Goal: Information Seeking & Learning: Learn about a topic

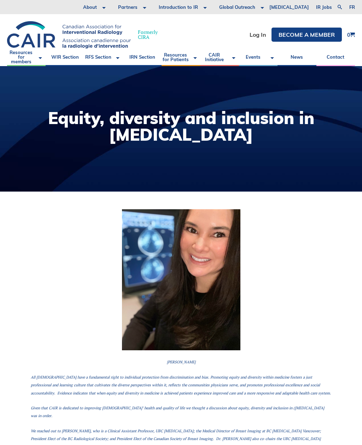
click at [184, 49] on link "Resources for Patients" at bounding box center [180, 57] width 39 height 18
click at [157, 56] on link "IRN Section" at bounding box center [142, 57] width 39 height 18
click at [115, 58] on link "RFS Section" at bounding box center [103, 57] width 39 height 18
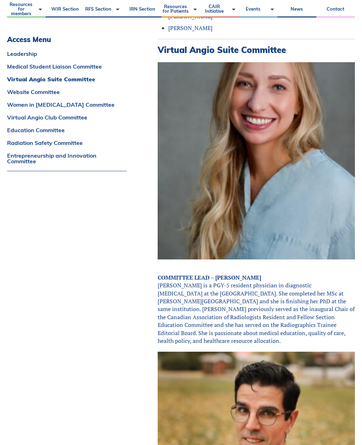
scroll to position [1148, 0]
click at [8, 82] on link "Virtual Angio Suite Committee" at bounding box center [66, 79] width 119 height 6
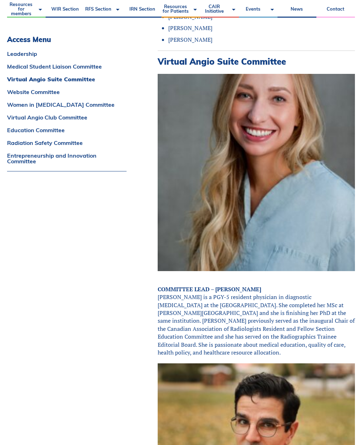
click at [12, 89] on link "Website Committee" at bounding box center [66, 92] width 119 height 6
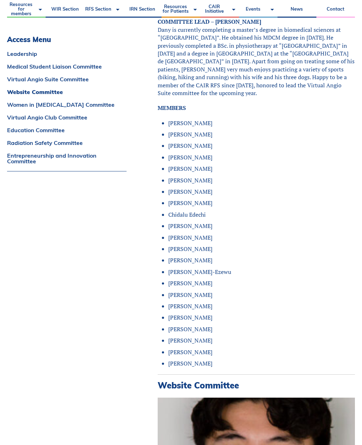
scroll to position [1718, 0]
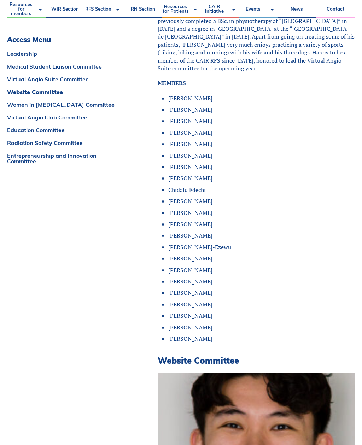
click at [16, 164] on link "Entrepreneurship and Innovation Committee" at bounding box center [66, 158] width 119 height 11
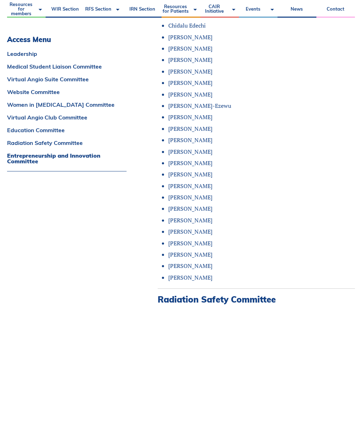
scroll to position [4352, 0]
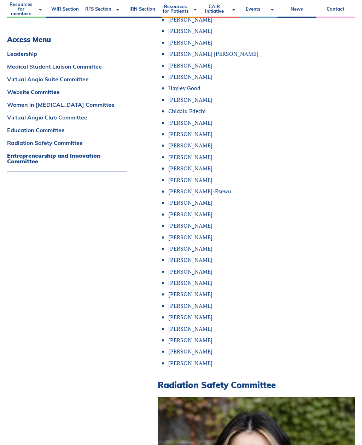
click at [11, 133] on link "Education Committee" at bounding box center [66, 130] width 119 height 6
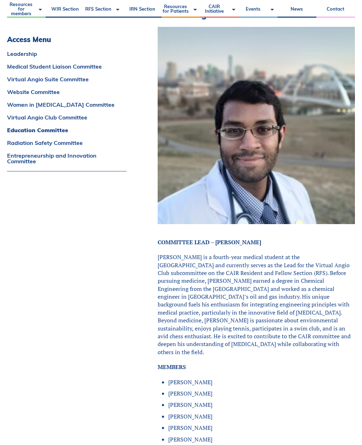
click at [8, 52] on link "Leadership" at bounding box center [66, 54] width 119 height 6
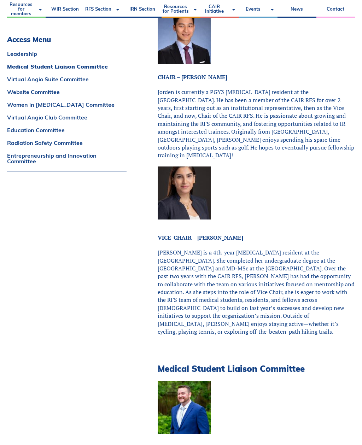
scroll to position [173, 0]
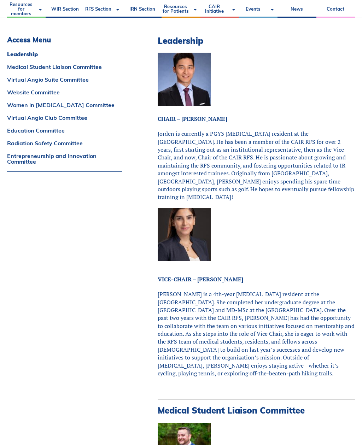
click at [8, 42] on h3 "Access Menu" at bounding box center [64, 40] width 115 height 8
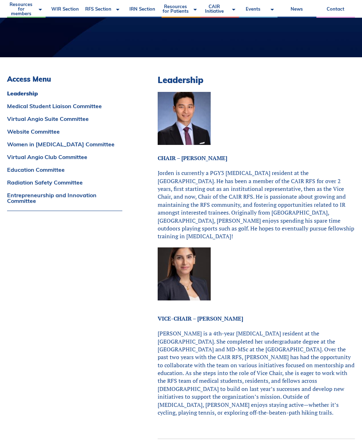
scroll to position [0, 0]
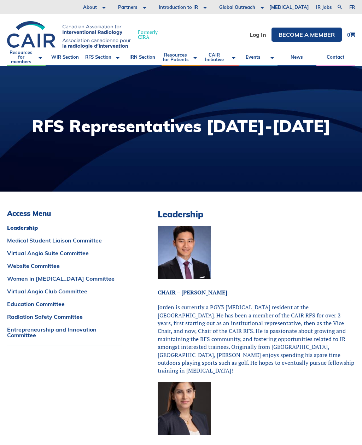
click at [24, 54] on link "Resources for members" at bounding box center [26, 57] width 39 height 18
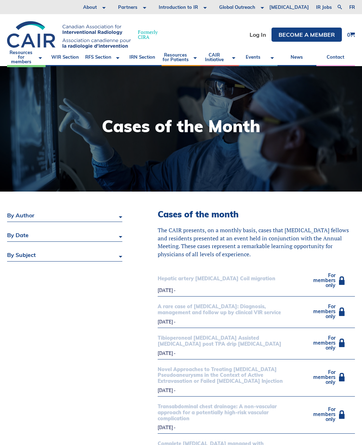
click at [145, 61] on link "IRN Section" at bounding box center [142, 57] width 39 height 18
click at [112, 59] on link "RFS Section" at bounding box center [103, 57] width 39 height 18
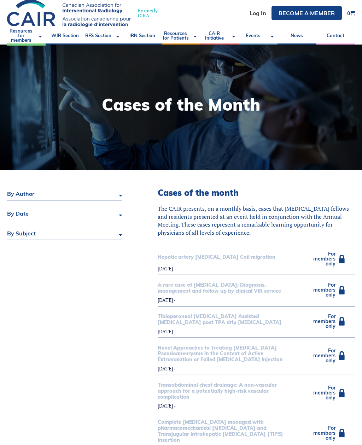
click at [67, 40] on link "WIR Section" at bounding box center [65, 36] width 39 height 18
click at [239, 34] on link "Events" at bounding box center [258, 36] width 39 height 18
click at [232, 33] on link "CAIR Initiative" at bounding box center [219, 36] width 39 height 18
click at [187, 38] on link "Resources for Patients" at bounding box center [180, 36] width 39 height 18
click at [152, 40] on link "IRN Section" at bounding box center [142, 36] width 39 height 18
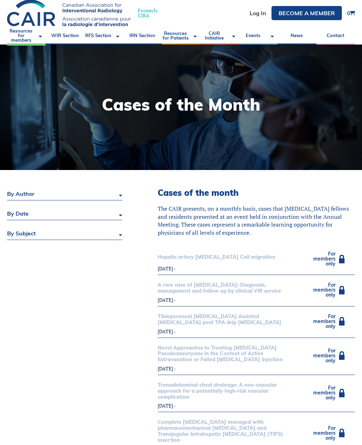
click at [122, 37] on link "RFS Section" at bounding box center [103, 36] width 39 height 18
click at [66, 35] on link "WIR Section" at bounding box center [65, 36] width 39 height 18
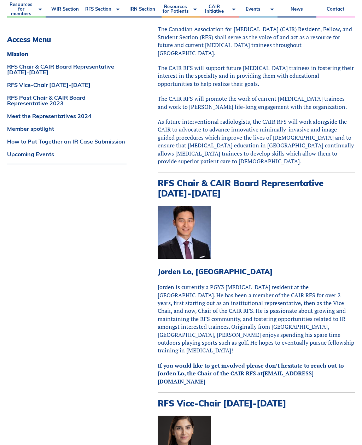
scroll to position [195, 0]
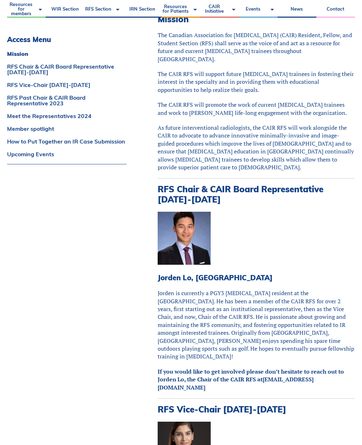
click at [12, 139] on link "How to Put Together an IR Case Submission" at bounding box center [66, 141] width 119 height 6
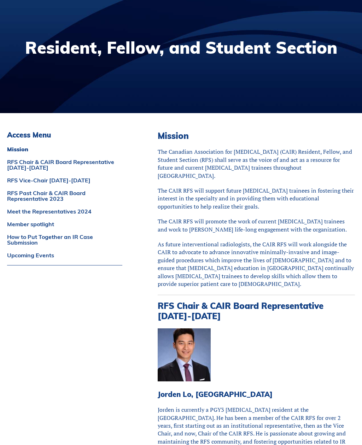
scroll to position [41, 0]
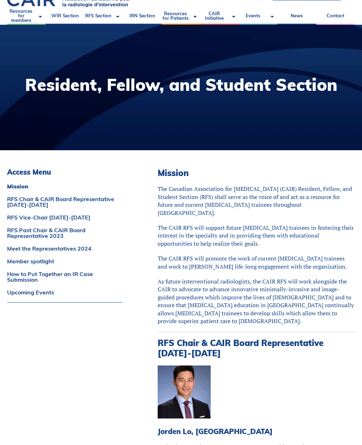
click at [32, 238] on link "RFS Past Chair & CAIR Board Representative 2023" at bounding box center [64, 232] width 115 height 11
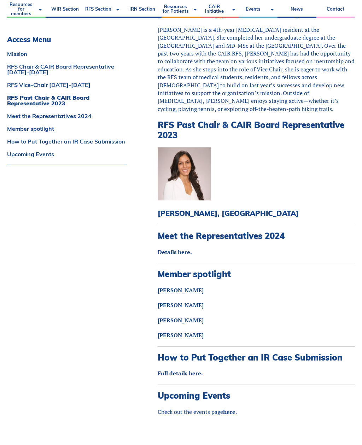
scroll to position [728, 0]
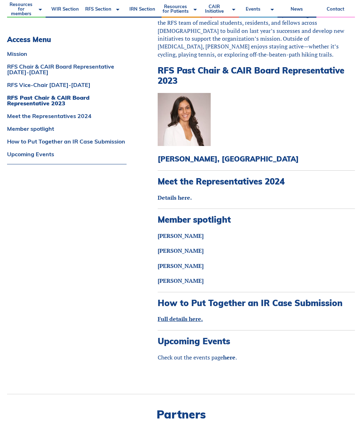
click at [25, 113] on link "Meet the Representatives 2024" at bounding box center [66, 116] width 119 height 6
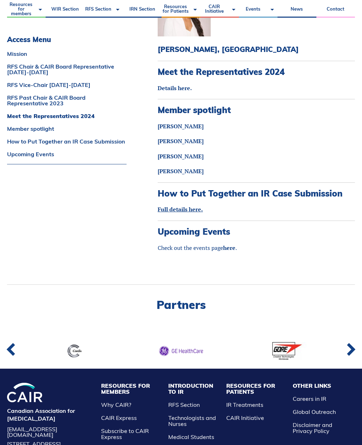
scroll to position [838, 0]
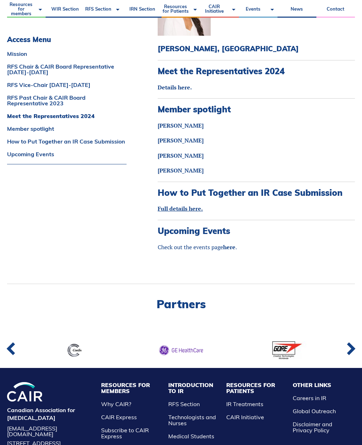
click at [14, 69] on link "RFS Chair & CAIR Board Representative 2024-2025" at bounding box center [66, 69] width 119 height 11
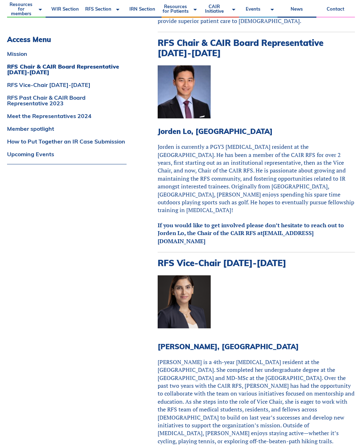
click at [12, 51] on link "Mission" at bounding box center [66, 54] width 119 height 6
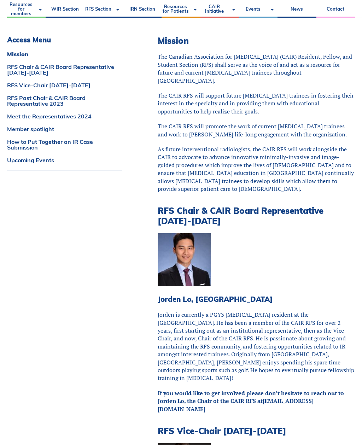
click at [25, 85] on link "RFS Vice-Chair 2024-2025" at bounding box center [64, 85] width 115 height 6
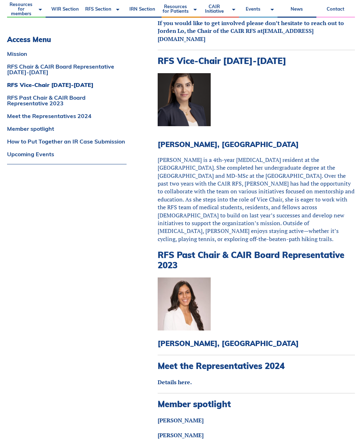
click at [22, 113] on link "Meet the Representatives 2024" at bounding box center [66, 116] width 119 height 6
